Goal: Navigation & Orientation: Find specific page/section

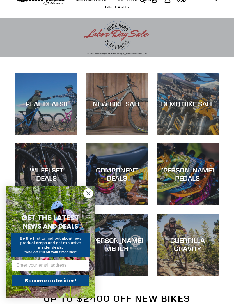
click at [92, 192] on circle "Close dialog" at bounding box center [88, 193] width 9 height 9
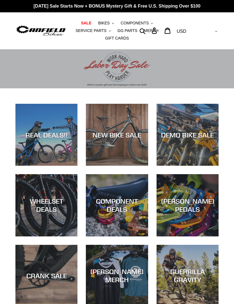
click at [196, 79] on div "slideshow" at bounding box center [117, 68] width 234 height 39
click at [109, 23] on span "BIKES" at bounding box center [104, 23] width 12 height 5
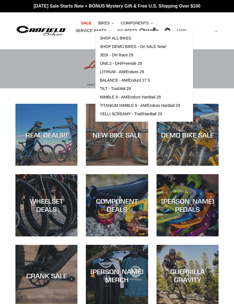
click at [177, 103] on span "TITANIUM NIMBLE 9 - AM/Enduro Hardtail 29" at bounding box center [140, 105] width 80 height 5
click at [122, 90] on span "TILT - Trail/AM 29" at bounding box center [115, 88] width 31 height 5
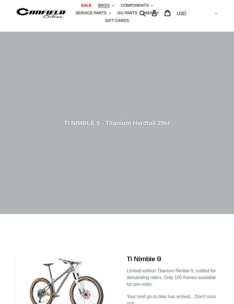
scroll to position [17, 0]
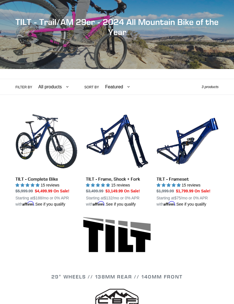
scroll to position [65, 0]
